Goal: Use online tool/utility: Utilize a website feature to perform a specific function

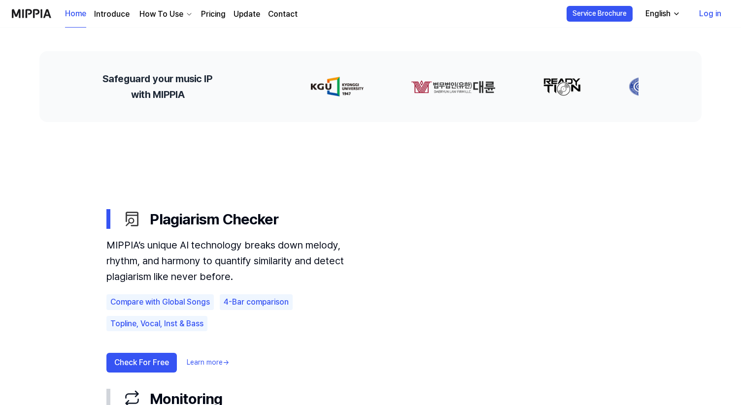
scroll to position [412, 0]
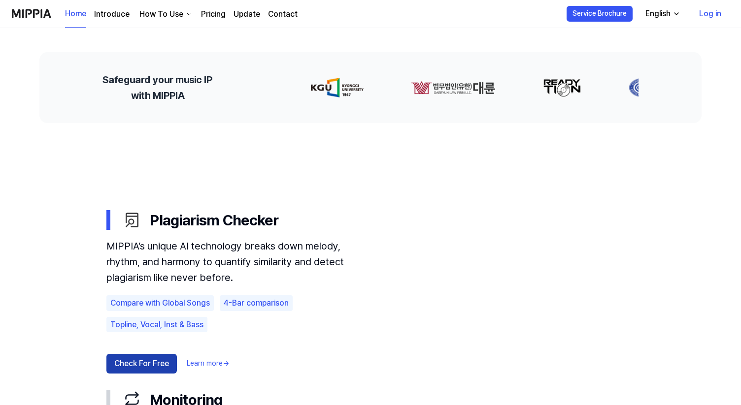
click at [150, 364] on button "Check For Free" at bounding box center [141, 364] width 70 height 20
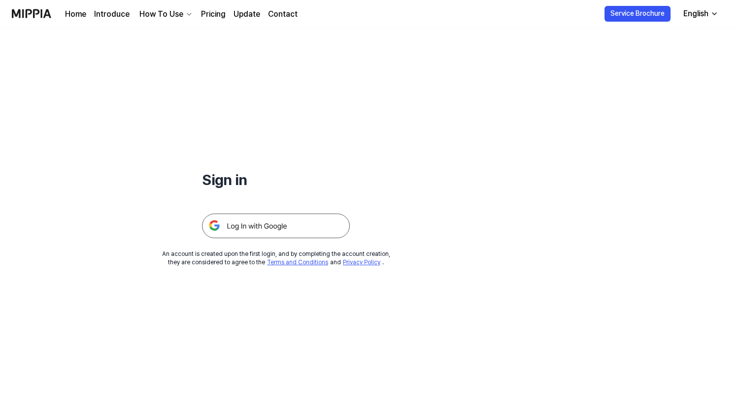
click at [239, 222] on img at bounding box center [276, 226] width 148 height 25
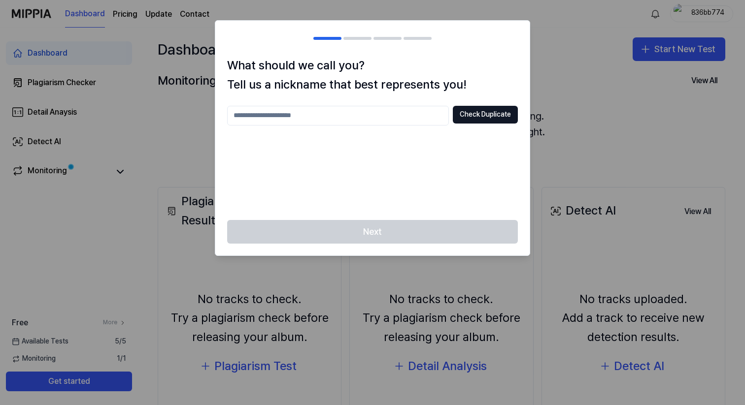
click at [355, 114] on input "text" at bounding box center [338, 116] width 222 height 20
type input "*******"
click at [493, 117] on button "Check Duplicate" at bounding box center [485, 115] width 65 height 18
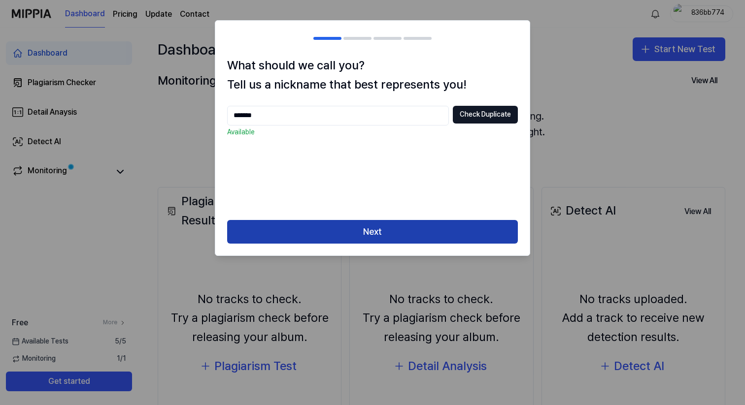
click at [390, 233] on button "Next" at bounding box center [372, 232] width 291 height 24
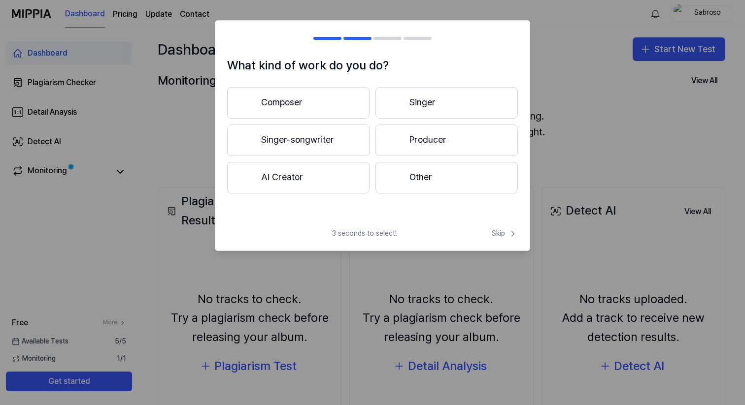
click at [424, 182] on button "Other" at bounding box center [446, 178] width 142 height 32
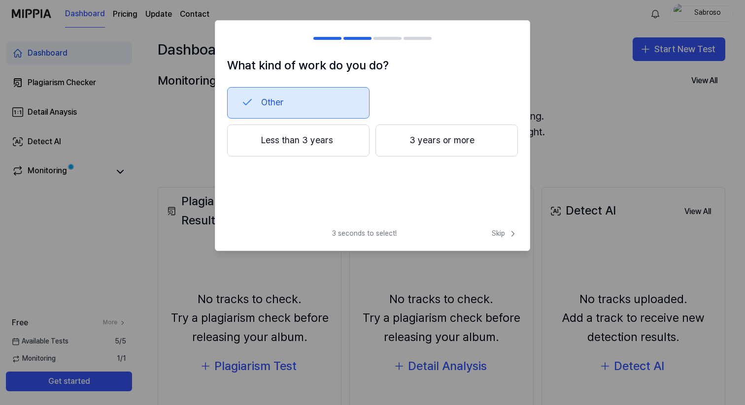
click at [404, 145] on button "3 years or more" at bounding box center [446, 141] width 142 height 33
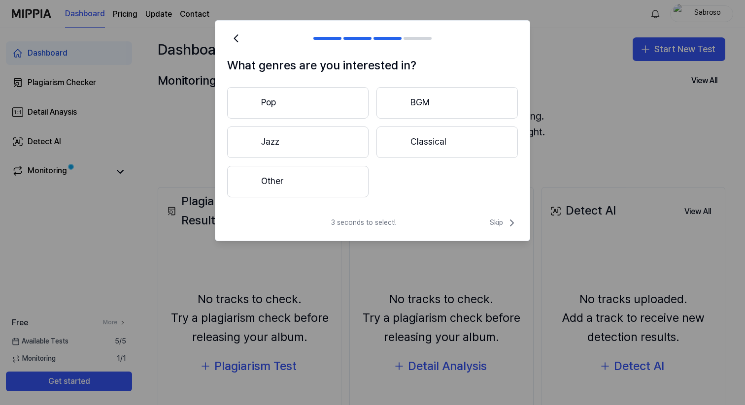
click at [286, 185] on button "Other" at bounding box center [297, 182] width 141 height 32
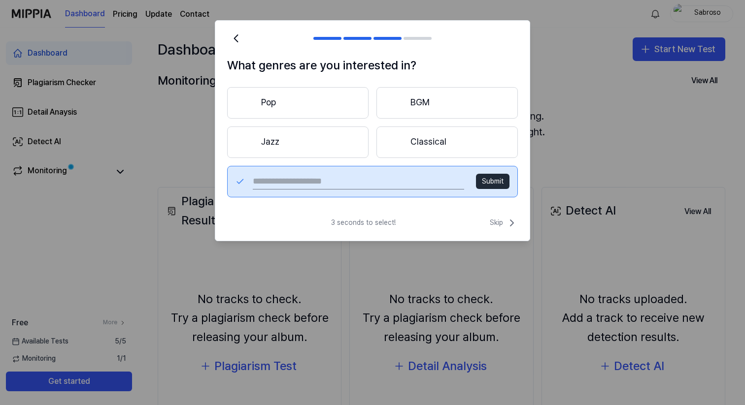
click at [327, 182] on input "text" at bounding box center [358, 182] width 211 height 16
type input "**********"
click at [495, 184] on button "Submit" at bounding box center [492, 182] width 33 height 16
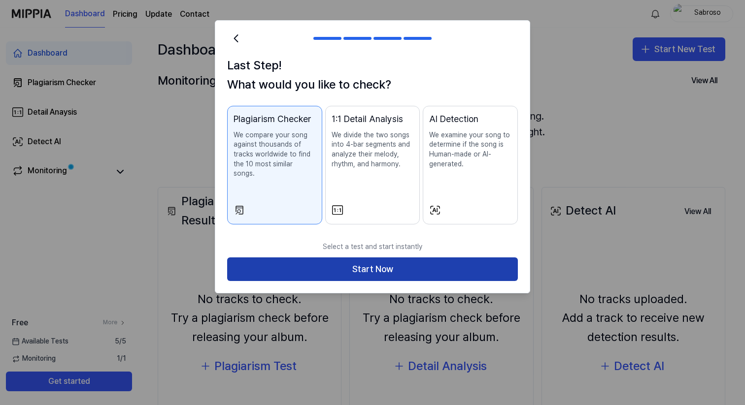
click at [351, 258] on button "Start Now" at bounding box center [372, 270] width 291 height 24
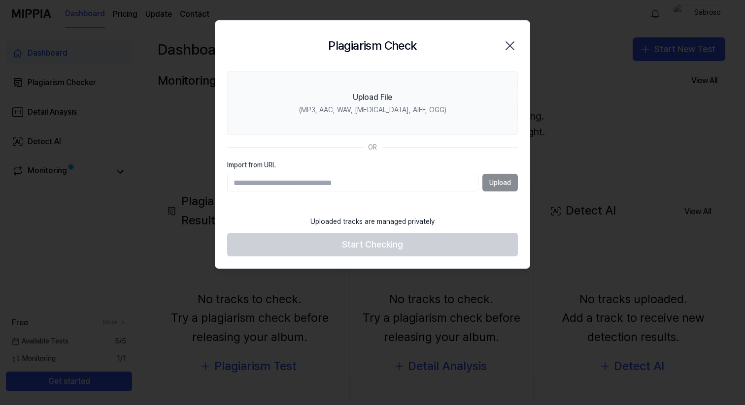
paste input "**********"
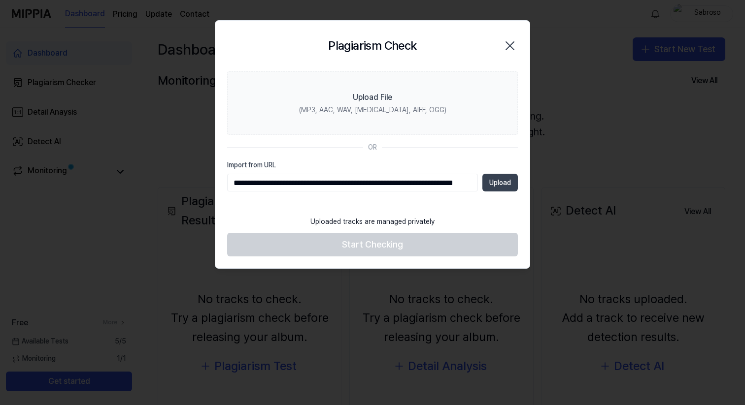
type input "**********"
click at [496, 185] on button "Upload" at bounding box center [499, 183] width 35 height 18
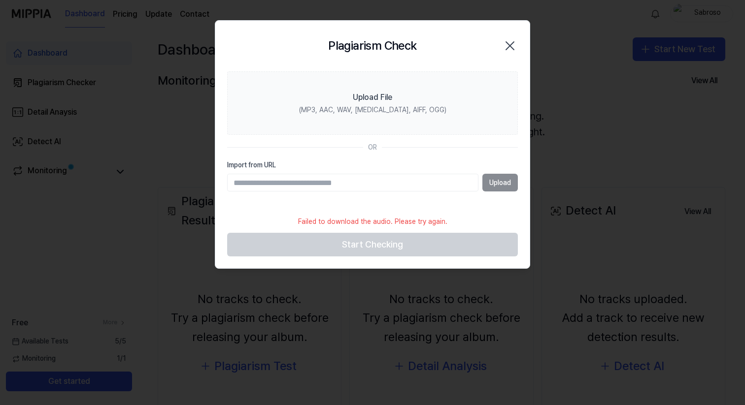
paste input "**********"
type input "**********"
click at [492, 184] on button "Upload" at bounding box center [499, 183] width 35 height 18
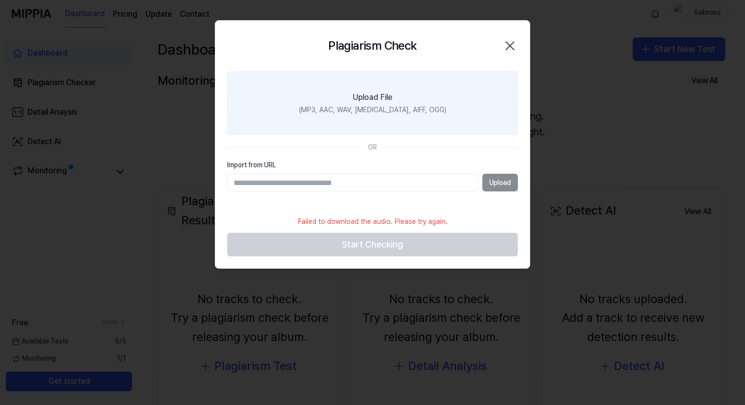
click at [387, 113] on div "(MP3, AAC, WAV, [MEDICAL_DATA], AIFF, OGG)" at bounding box center [372, 110] width 147 height 10
click at [0, 0] on input "Upload File (MP3, AAC, WAV, [MEDICAL_DATA], AIFF, OGG)" at bounding box center [0, 0] width 0 height 0
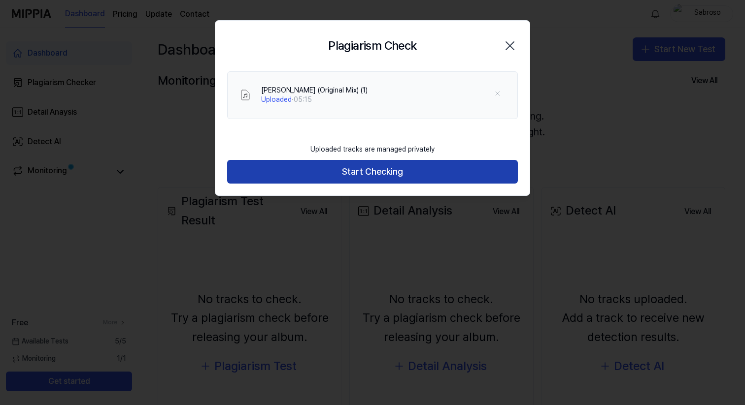
click at [369, 177] on button "Start Checking" at bounding box center [372, 172] width 291 height 24
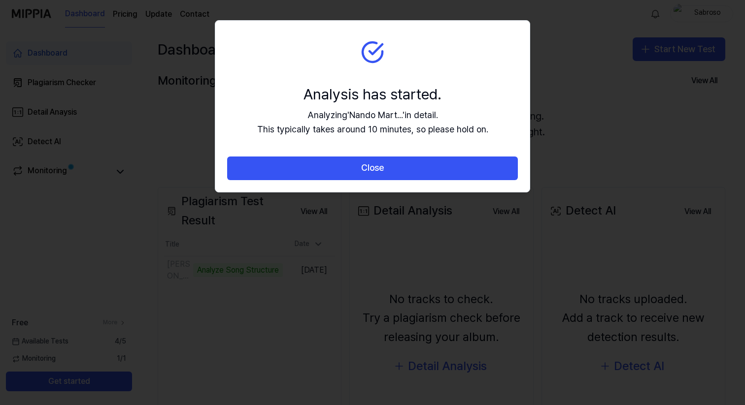
click at [263, 93] on div "Analysis has started." at bounding box center [372, 94] width 231 height 21
click at [8, 94] on div at bounding box center [372, 202] width 745 height 405
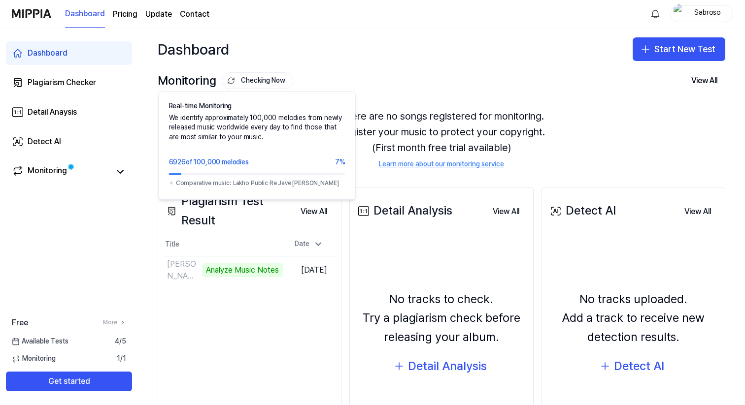
click at [275, 84] on button "Checking Now" at bounding box center [257, 80] width 71 height 17
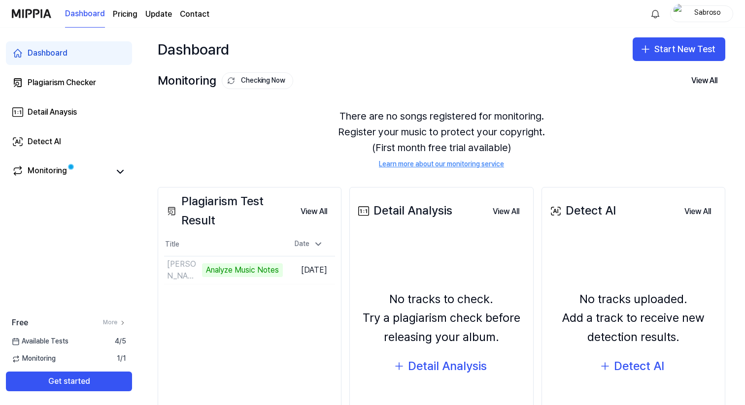
click at [275, 84] on button "Checking Now" at bounding box center [257, 80] width 71 height 17
click at [250, 272] on td "[PERSON_NAME] (Original Mix) (1) 12% Go to Results" at bounding box center [223, 271] width 119 height 28
click at [230, 268] on button "Go to Results" at bounding box center [256, 270] width 53 height 16
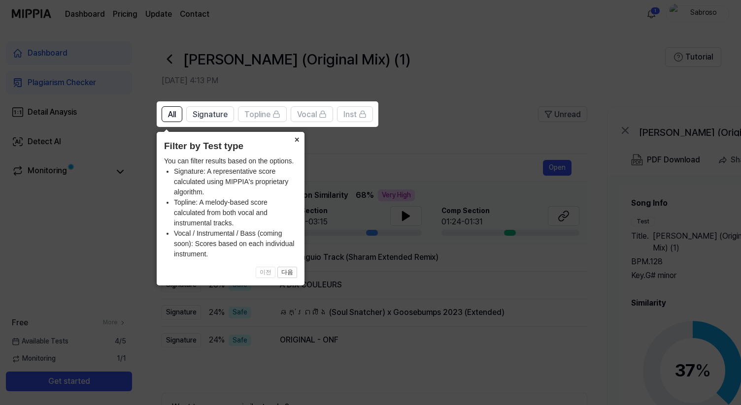
click at [298, 139] on button "×" at bounding box center [297, 139] width 16 height 14
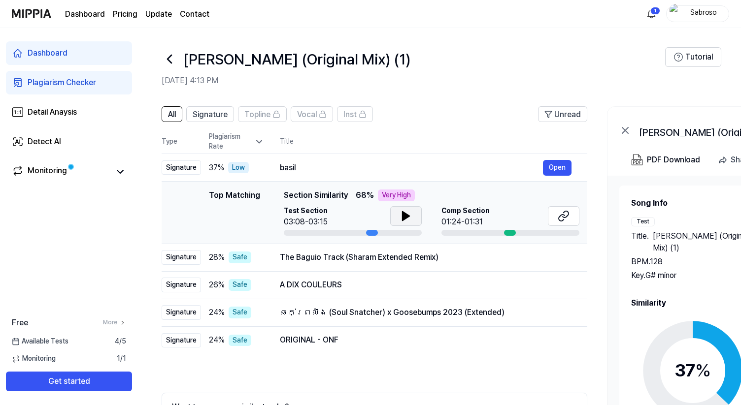
click at [412, 215] on button at bounding box center [406, 216] width 32 height 20
click at [183, 256] on div "Signature" at bounding box center [181, 257] width 39 height 15
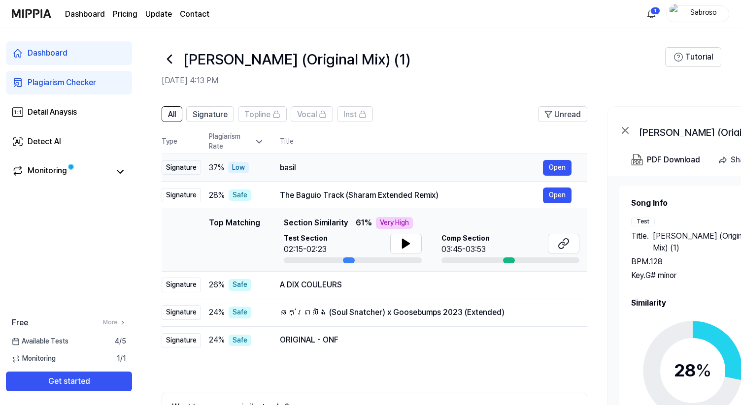
click at [188, 172] on div "Signature" at bounding box center [181, 168] width 39 height 15
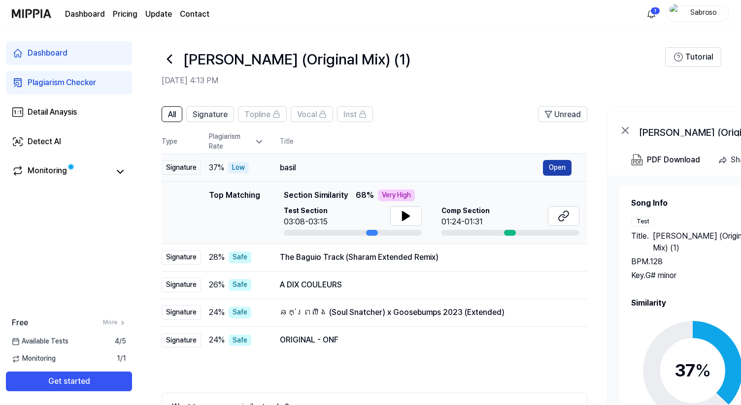
click at [557, 167] on button "Open" at bounding box center [557, 168] width 29 height 16
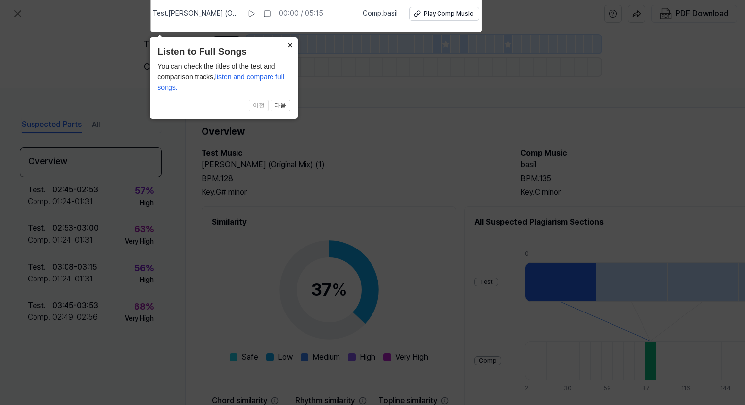
click at [289, 44] on button "×" at bounding box center [290, 44] width 16 height 14
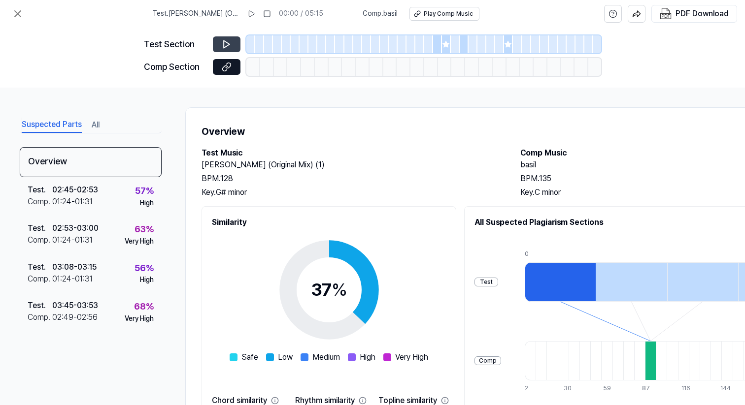
click at [232, 46] on button at bounding box center [227, 44] width 28 height 16
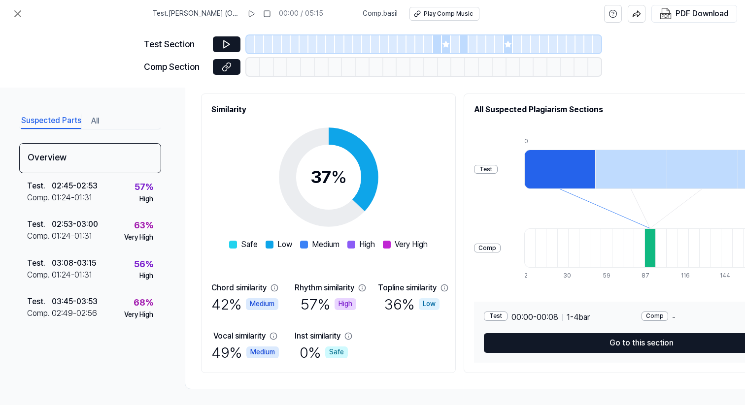
scroll to position [121, 0]
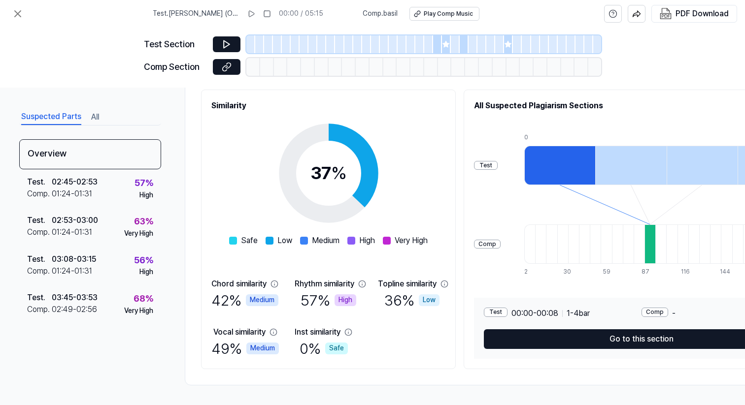
click at [261, 345] on div "Medium" at bounding box center [262, 349] width 33 height 12
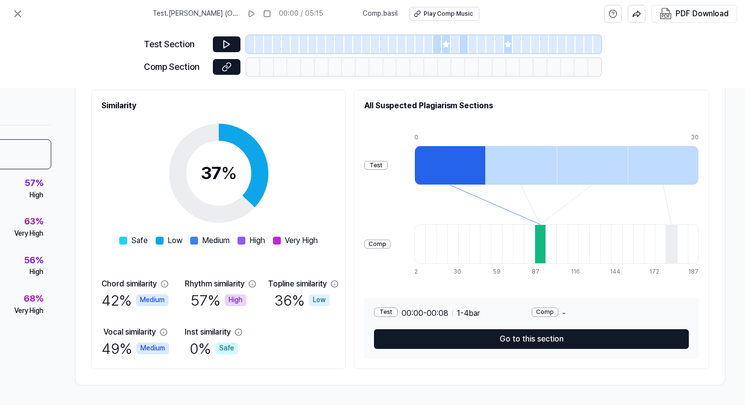
scroll to position [121, 114]
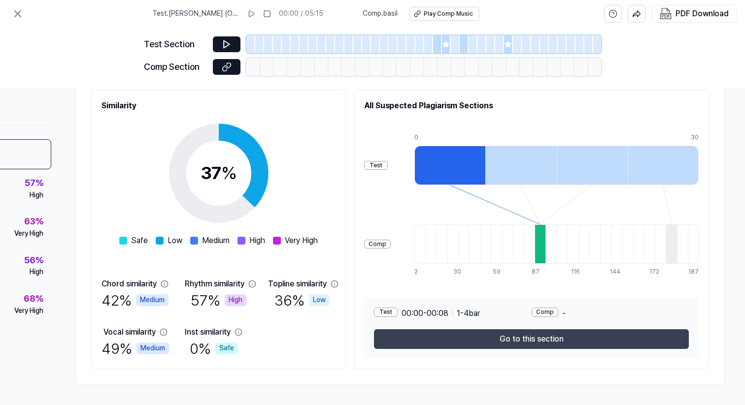
click at [510, 339] on button "Go to this section" at bounding box center [531, 339] width 315 height 20
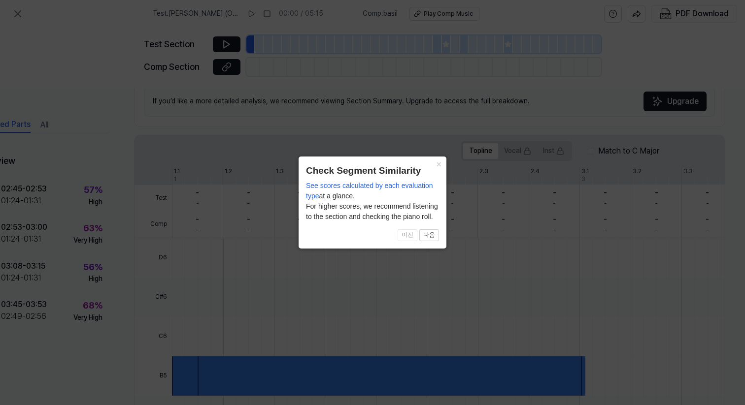
scroll to position [253, 55]
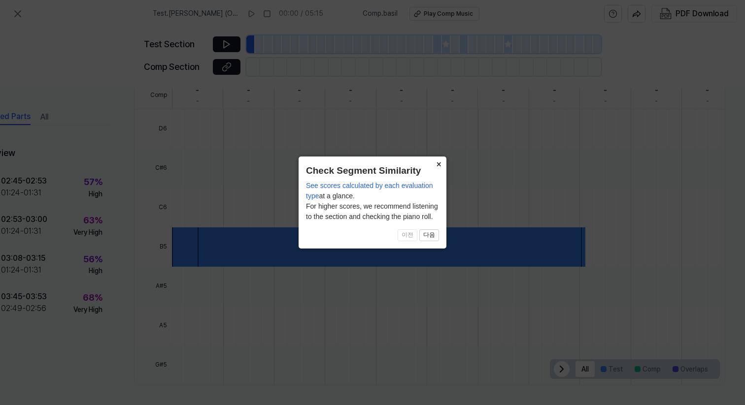
click at [438, 166] on button "×" at bounding box center [438, 164] width 16 height 14
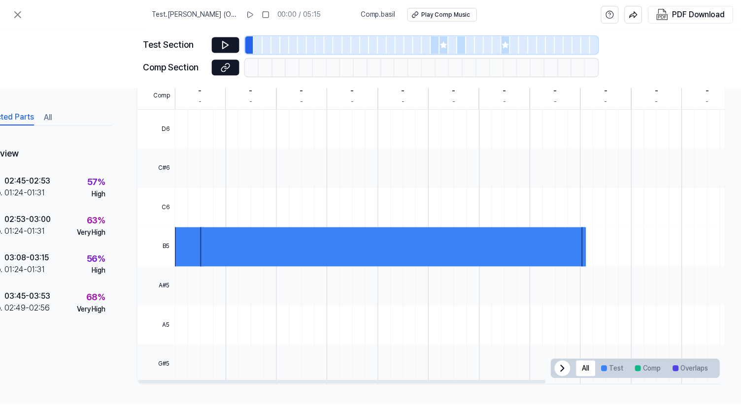
scroll to position [253, 0]
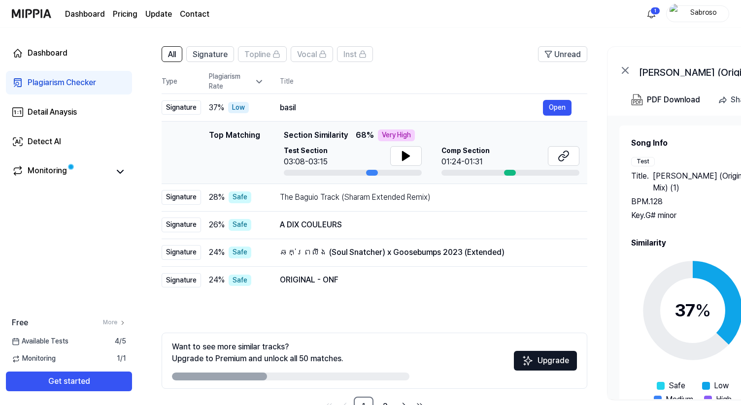
scroll to position [91, 0]
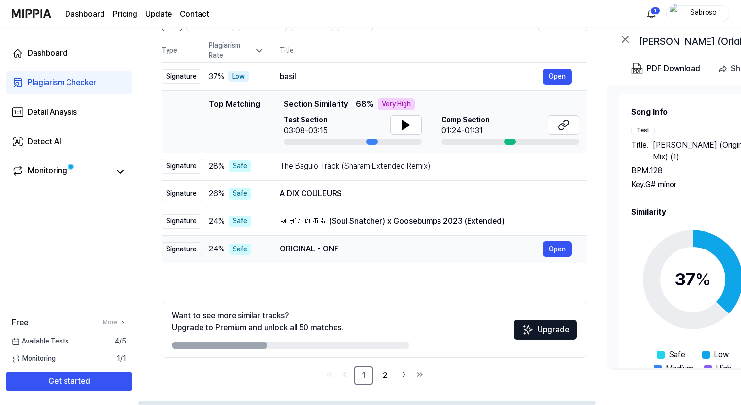
click at [346, 244] on div "ORIGINAL - ONF" at bounding box center [411, 249] width 263 height 12
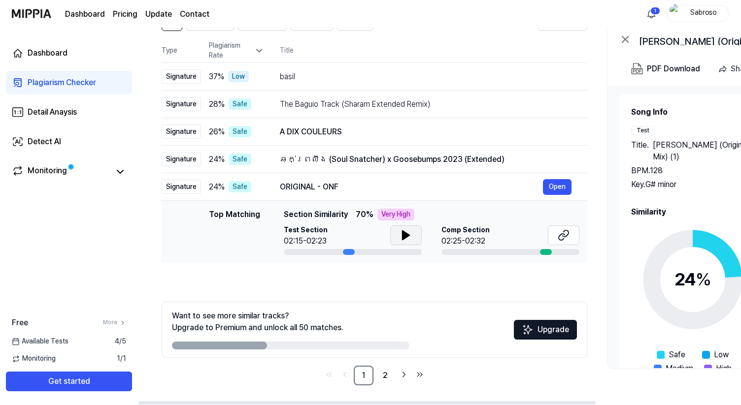
click at [396, 229] on button at bounding box center [406, 236] width 32 height 20
click at [411, 241] on icon at bounding box center [406, 235] width 12 height 12
click at [555, 232] on button at bounding box center [564, 236] width 32 height 20
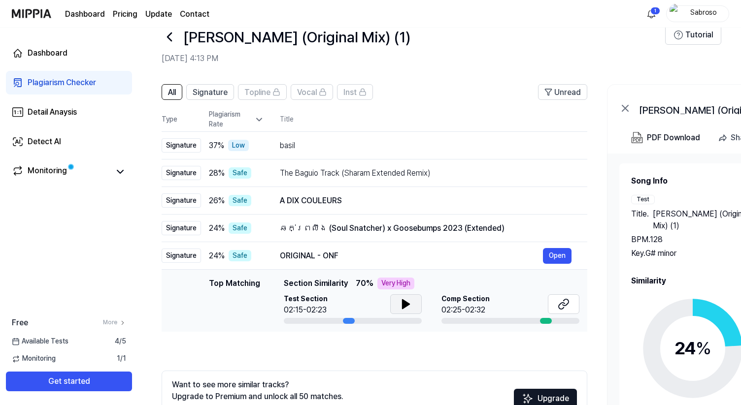
scroll to position [18, 0]
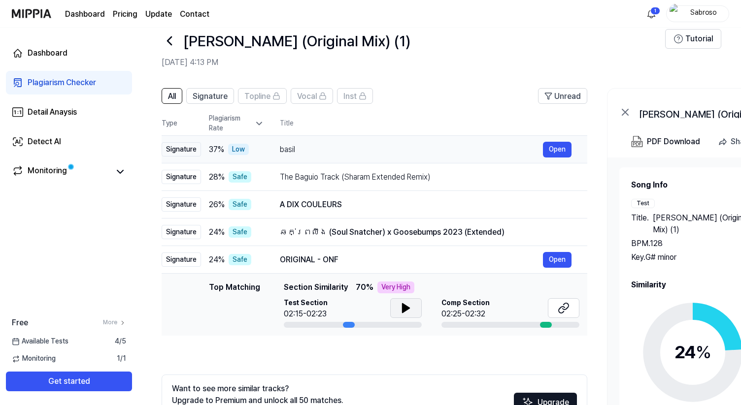
click at [387, 152] on div "basil" at bounding box center [411, 150] width 263 height 12
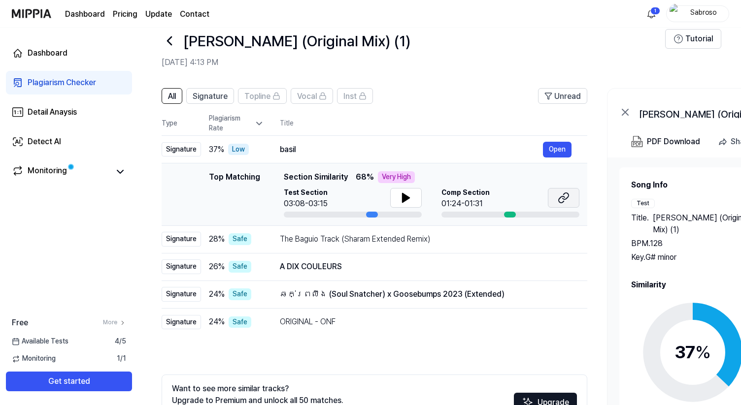
click at [575, 198] on button at bounding box center [564, 198] width 32 height 20
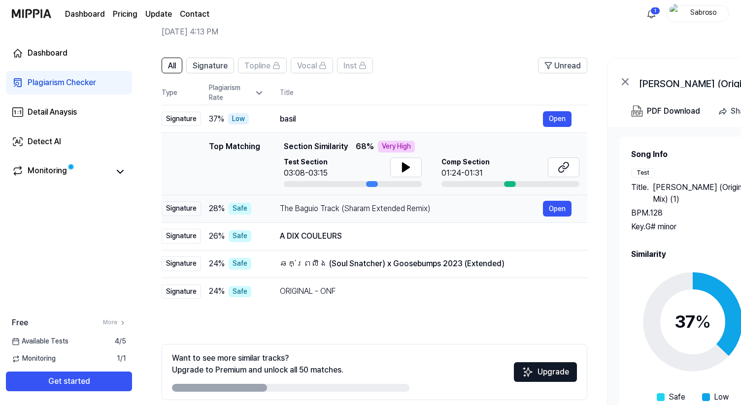
scroll to position [91, 0]
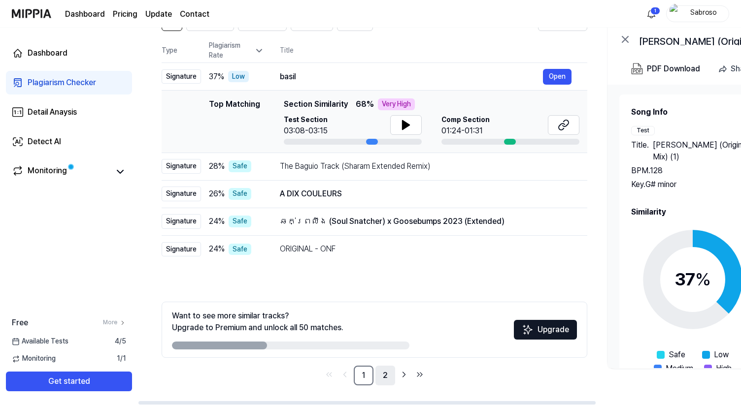
click at [388, 375] on link "2" at bounding box center [385, 376] width 20 height 20
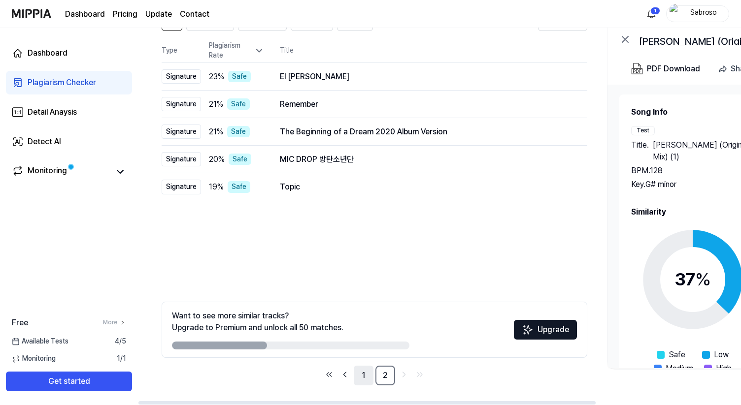
click at [356, 378] on link "1" at bounding box center [364, 376] width 20 height 20
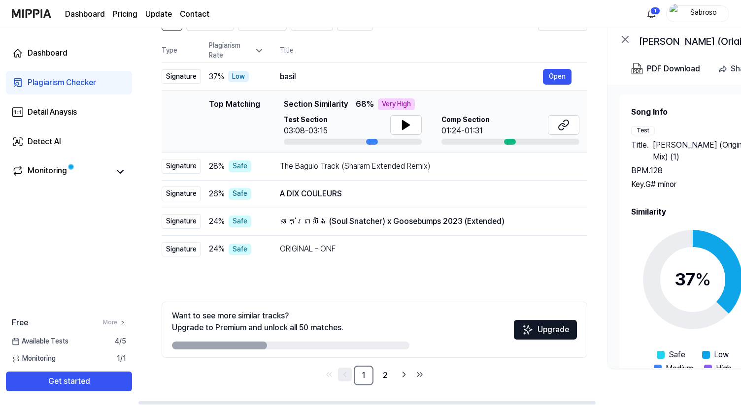
click at [349, 377] on icon "Go to previous page" at bounding box center [345, 375] width 10 height 12
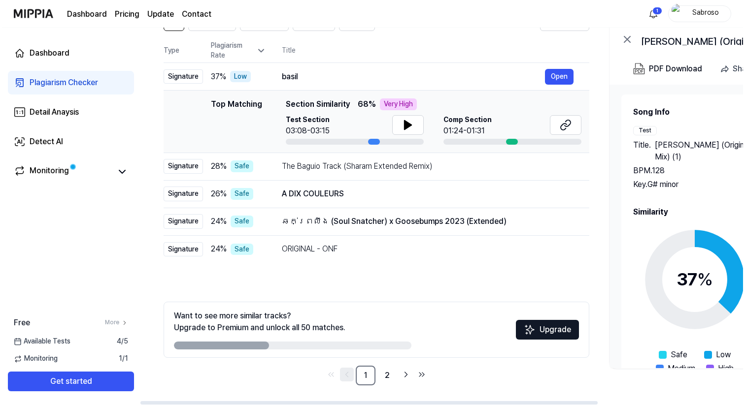
scroll to position [0, 0]
